Goal: Information Seeking & Learning: Find specific fact

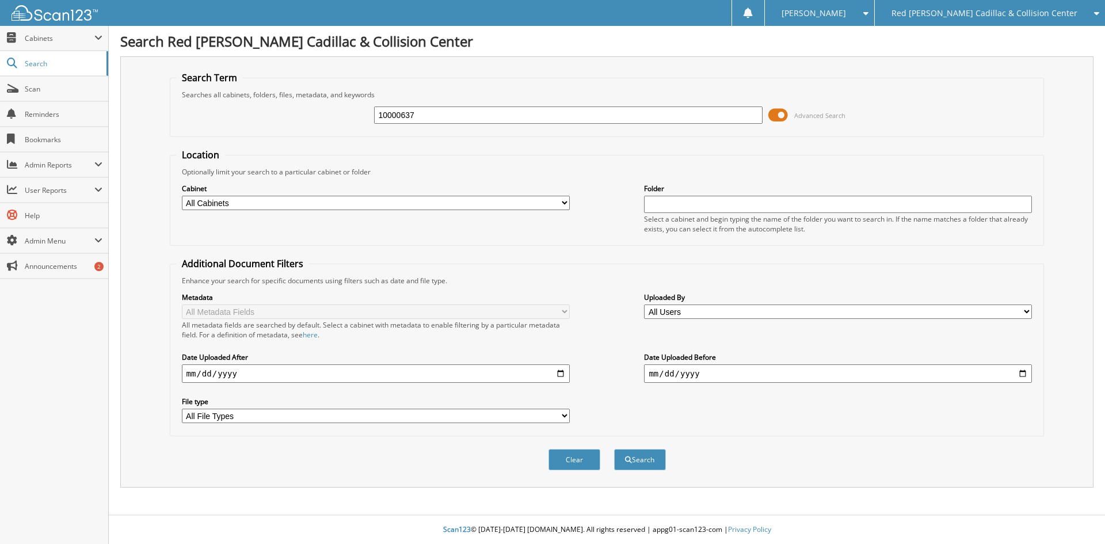
type input "10000637"
click at [614, 449] on button "Search" at bounding box center [640, 459] width 52 height 21
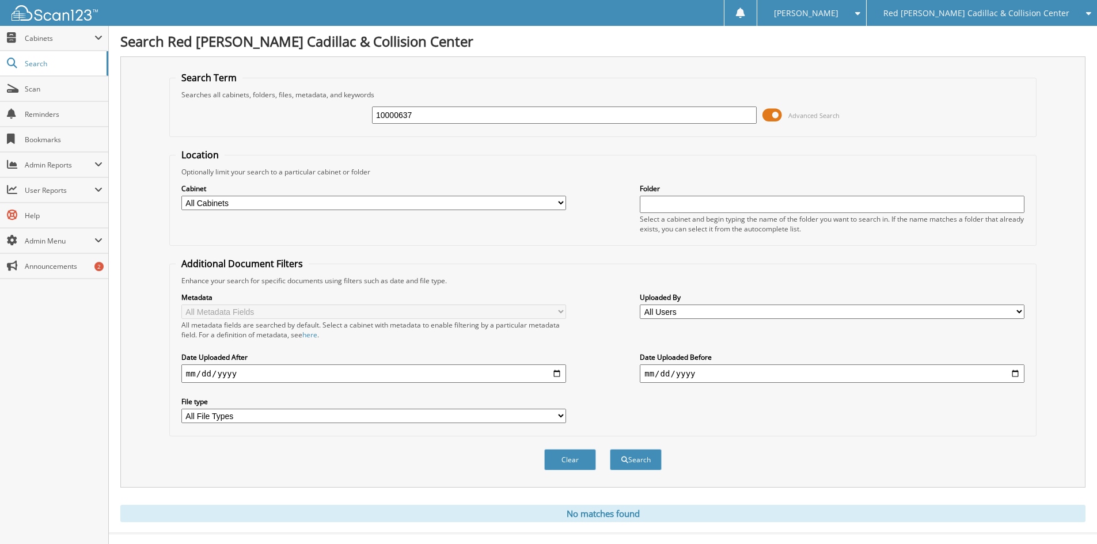
click at [489, 112] on input "10000637" at bounding box center [564, 114] width 385 height 17
type input "1000647"
click at [610, 449] on button "Search" at bounding box center [636, 459] width 52 height 21
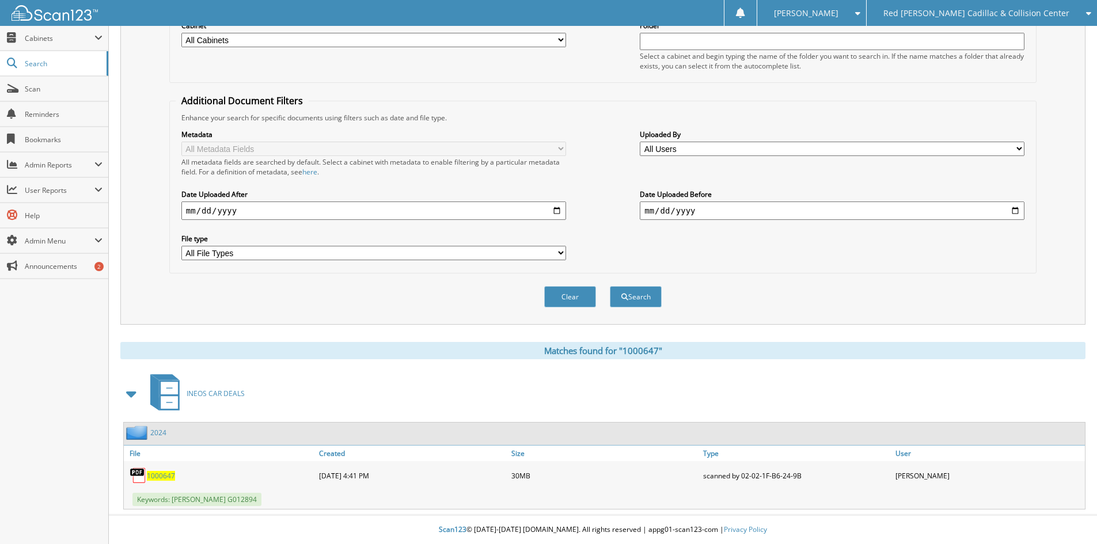
click at [162, 474] on span "1000647" at bounding box center [161, 476] width 28 height 10
